Goal: Obtain resource: Download file/media

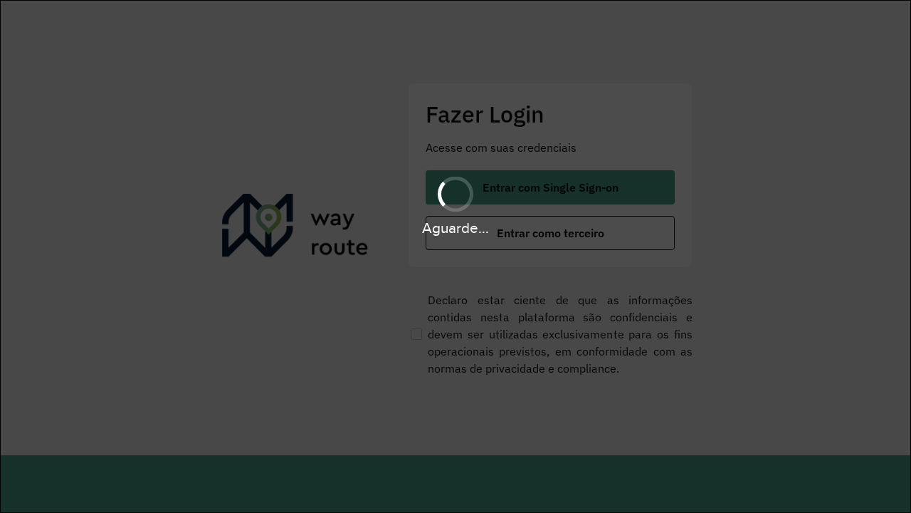
scroll to position [0, 1]
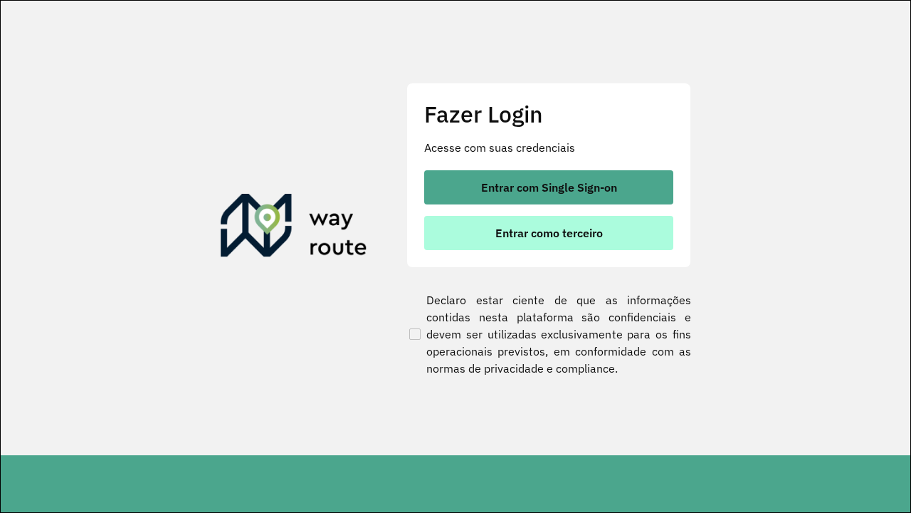
click at [550, 233] on span "Entrar como terceiro" at bounding box center [548, 232] width 107 height 11
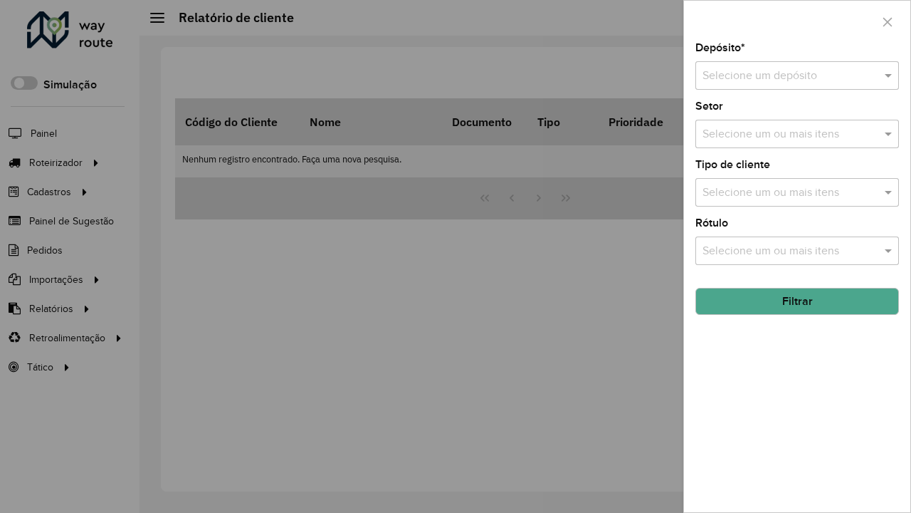
click at [783, 75] on input "text" at bounding box center [783, 76] width 161 height 17
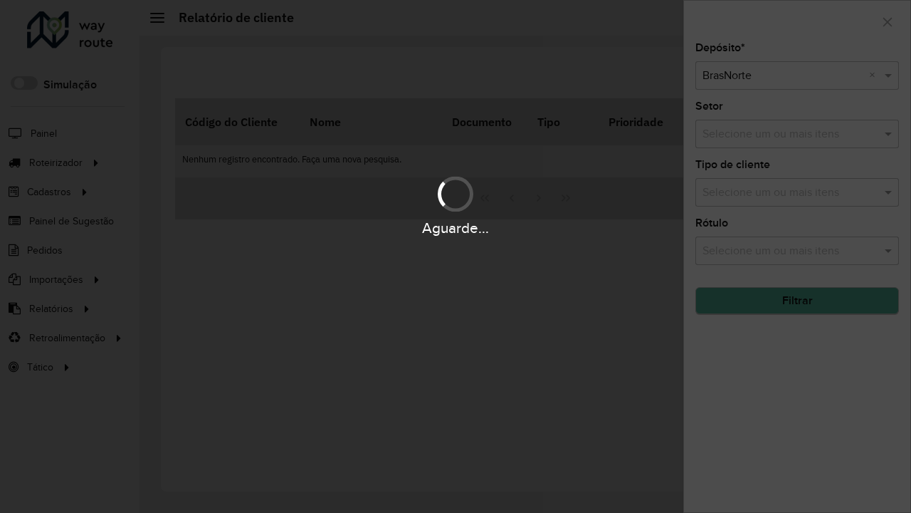
click at [797, 301] on button "Filtrar" at bounding box center [797, 300] width 204 height 27
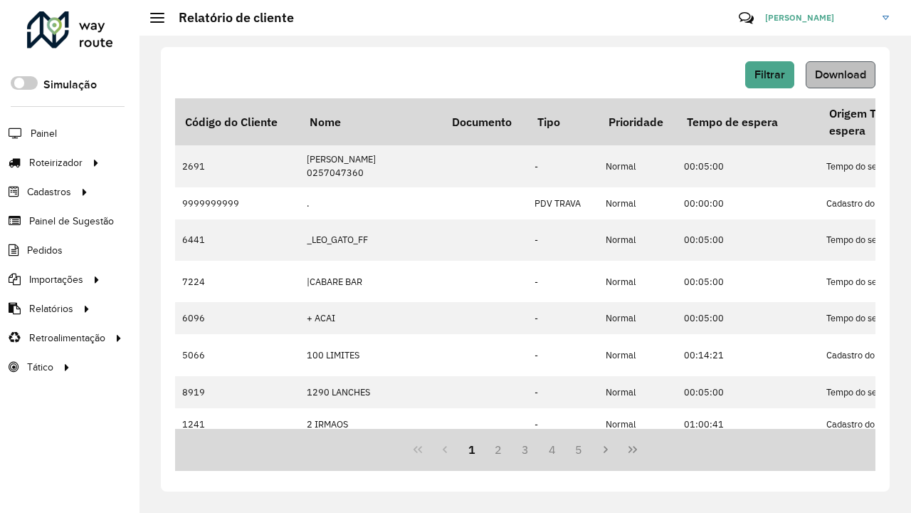
click at [840, 75] on span "Download" at bounding box center [840, 74] width 51 height 12
